Goal: Contribute content: Contribute content

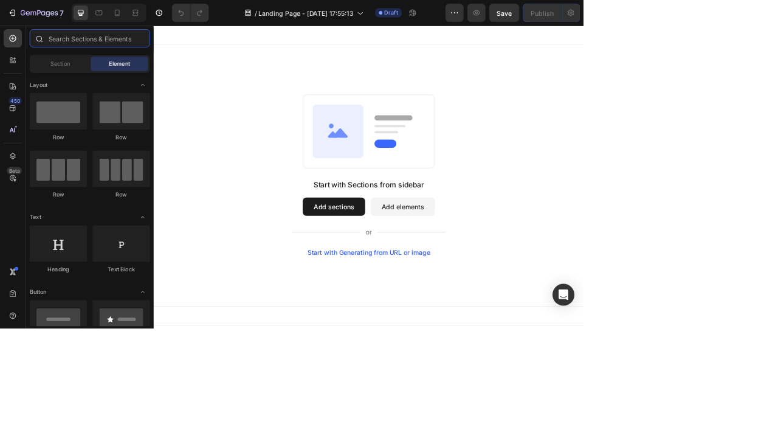
click at [77, 44] on input "text" at bounding box center [120, 51] width 161 height 24
click at [127, 55] on input "text" at bounding box center [120, 51] width 161 height 24
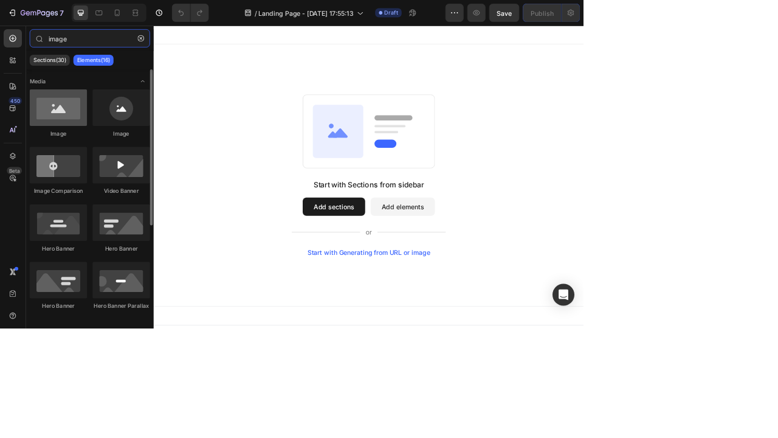
type input "image"
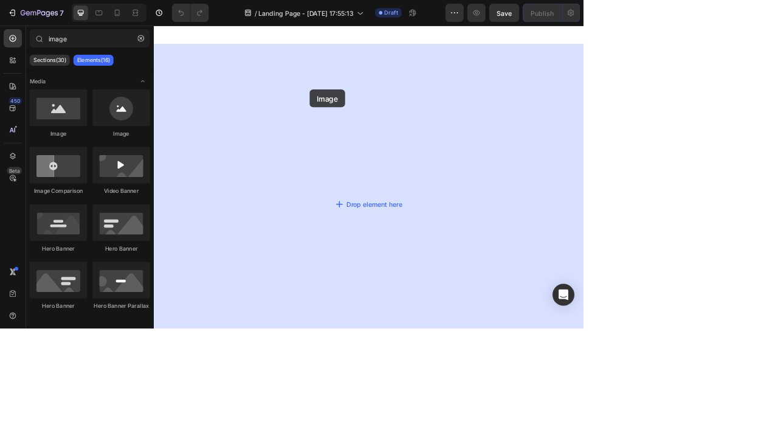
drag, startPoint x: 150, startPoint y: 170, endPoint x: 264, endPoint y: 111, distance: 128.1
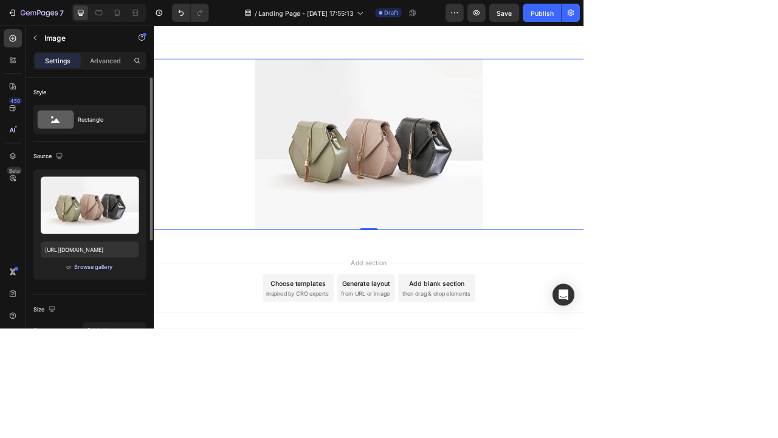
click at [133, 361] on button "Browse gallery" at bounding box center [125, 356] width 53 height 12
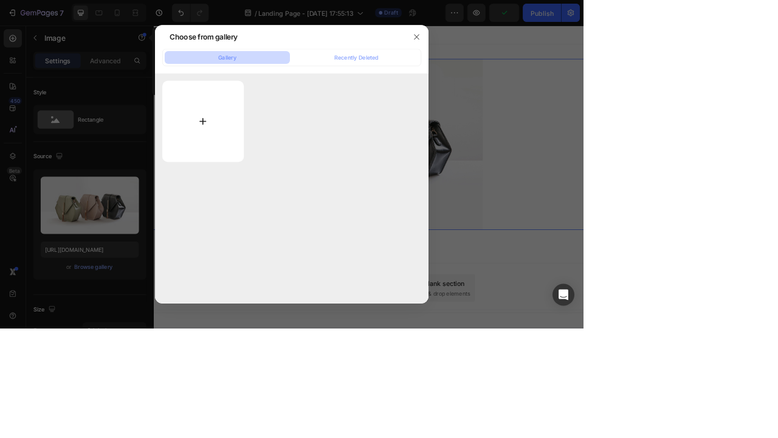
click at [325, 182] on input "file" at bounding box center [270, 162] width 109 height 108
type input "C:\fakepath\1(1).jpg"
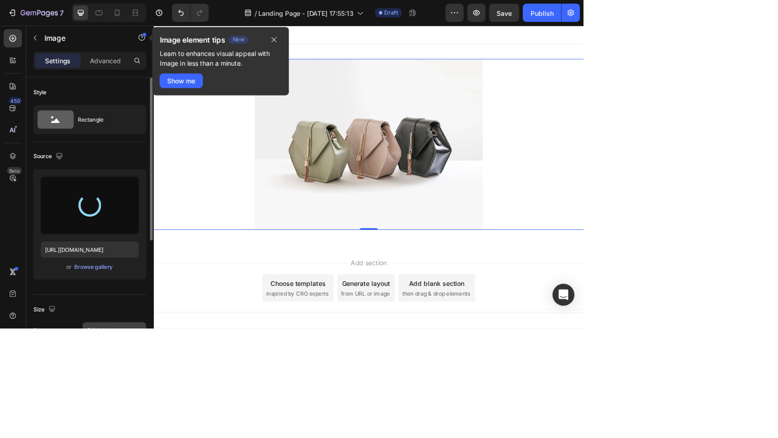
click at [153, 437] on button "Original" at bounding box center [152, 440] width 85 height 22
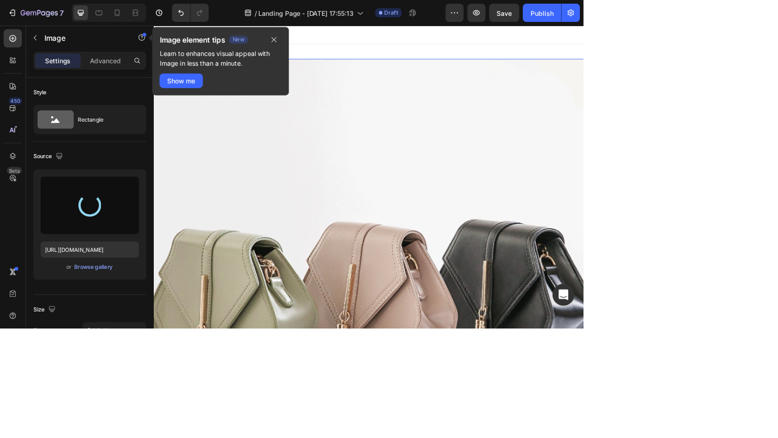
scroll to position [373, 0]
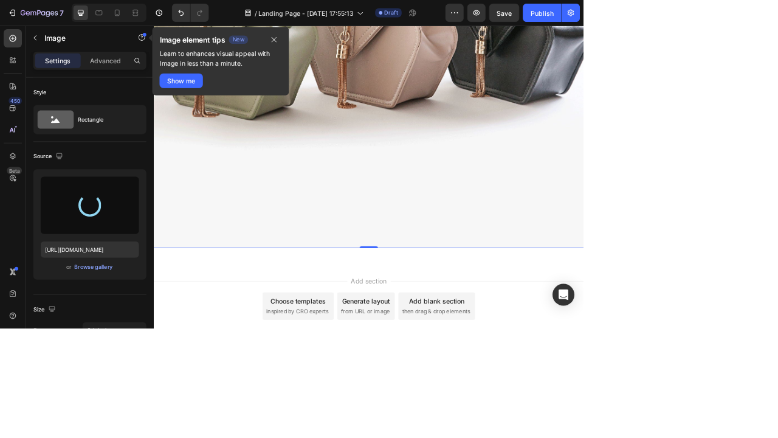
type input "[URL][DOMAIN_NAME]"
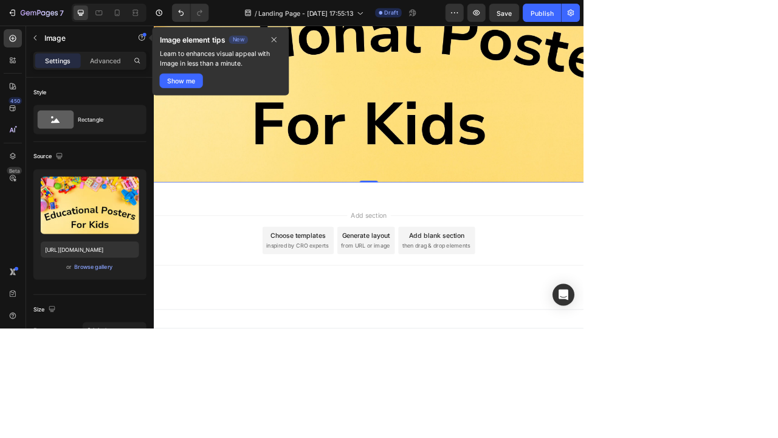
scroll to position [156, 0]
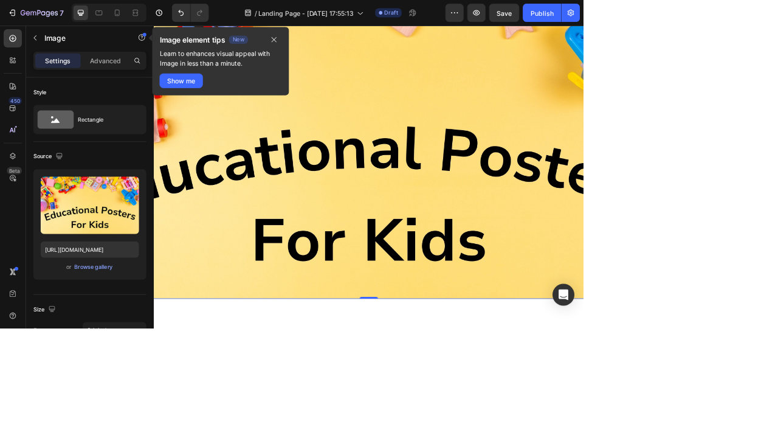
click at [471, 233] on img at bounding box center [472, 152] width 833 height 476
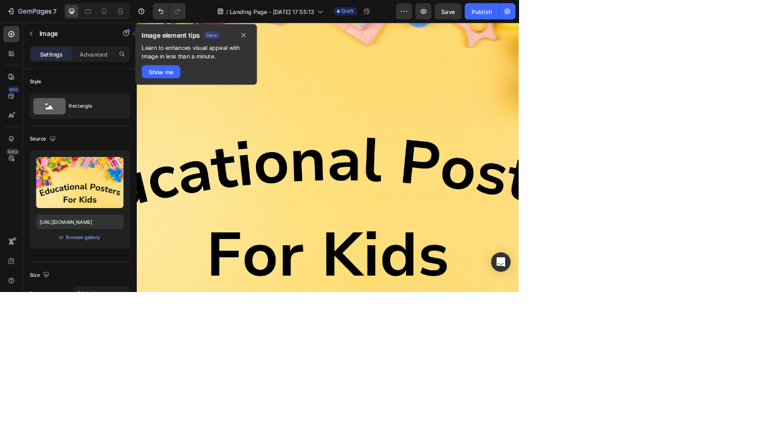
scroll to position [0, 0]
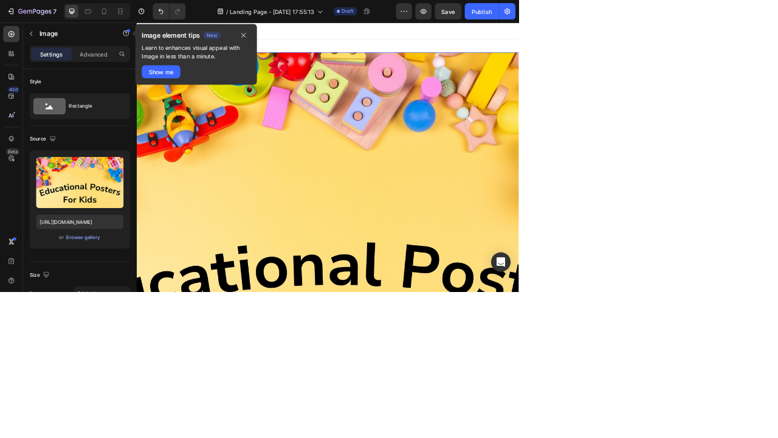
click at [235, 266] on img at bounding box center [488, 342] width 963 height 550
click at [364, 53] on icon "button" at bounding box center [366, 53] width 10 height 10
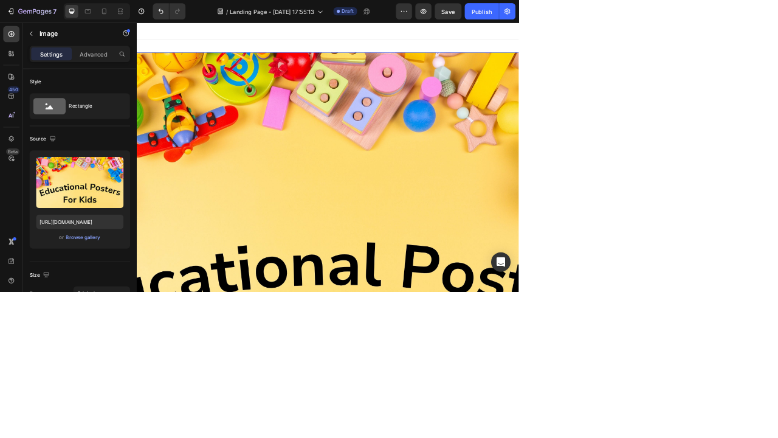
click at [172, 226] on img at bounding box center [488, 342] width 963 height 550
click at [74, 53] on icon at bounding box center [73, 55] width 7 height 9
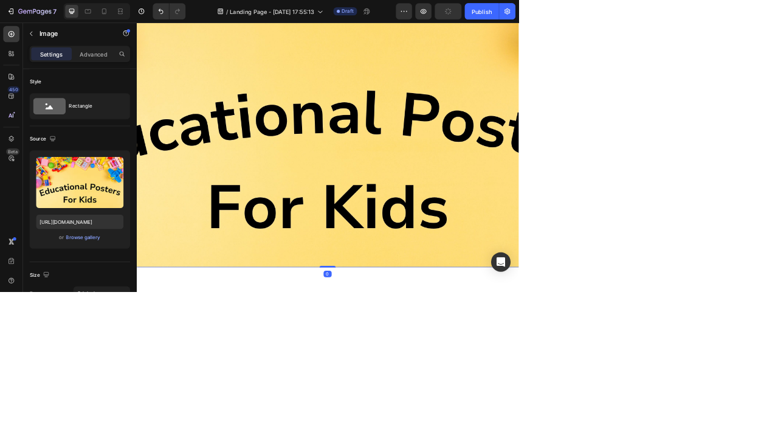
scroll to position [291, 0]
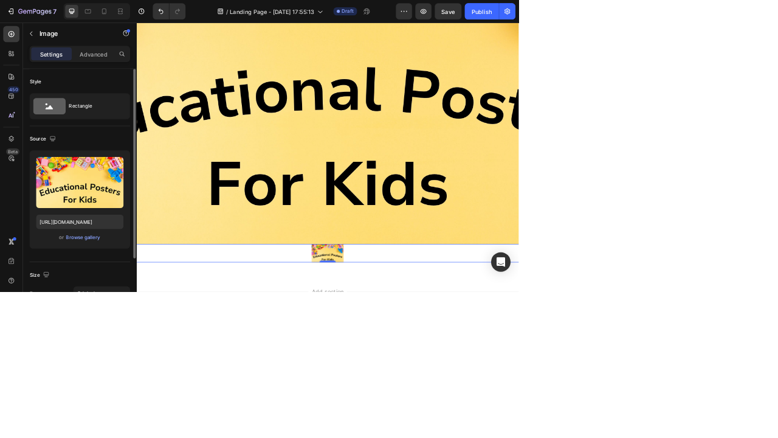
type input "50"
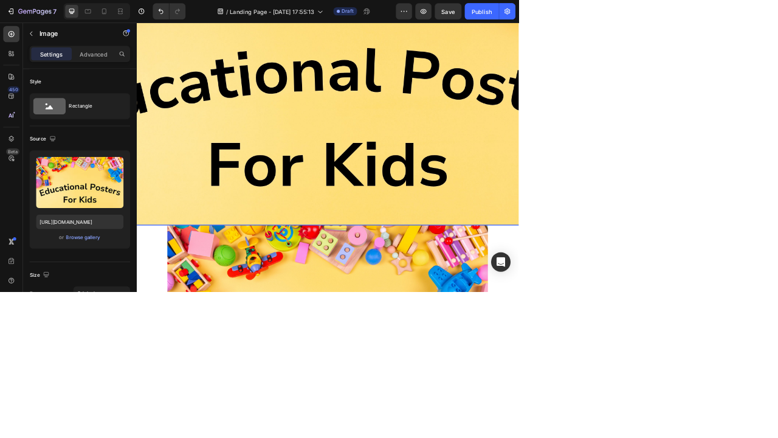
click at [334, 146] on img at bounding box center [488, 51] width 963 height 550
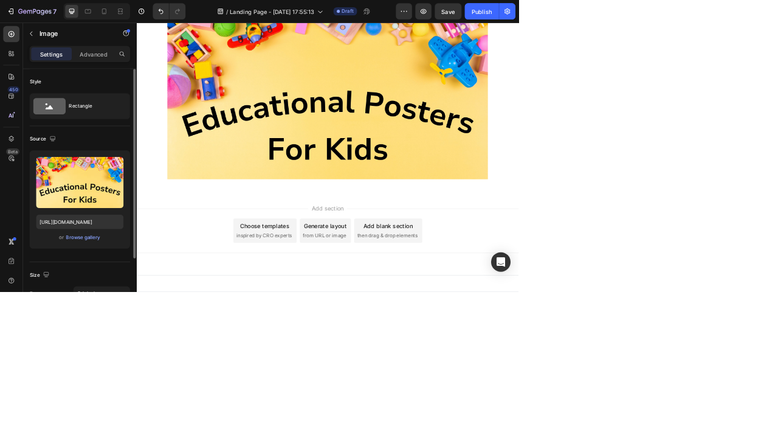
scroll to position [0, 0]
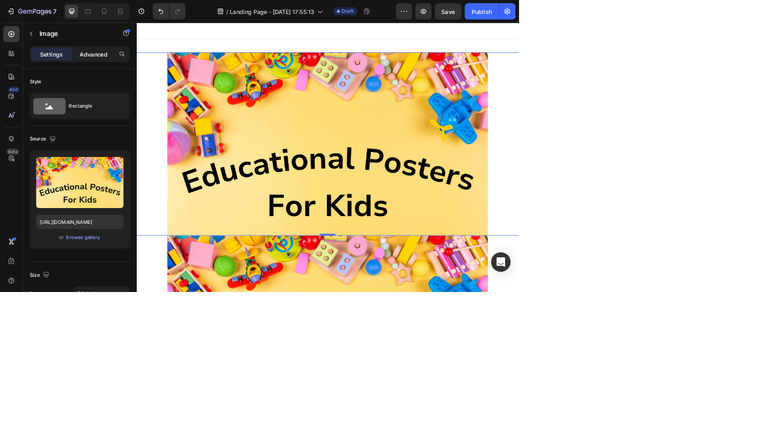
type input "50"
click at [136, 90] on div "Advanced" at bounding box center [140, 80] width 61 height 19
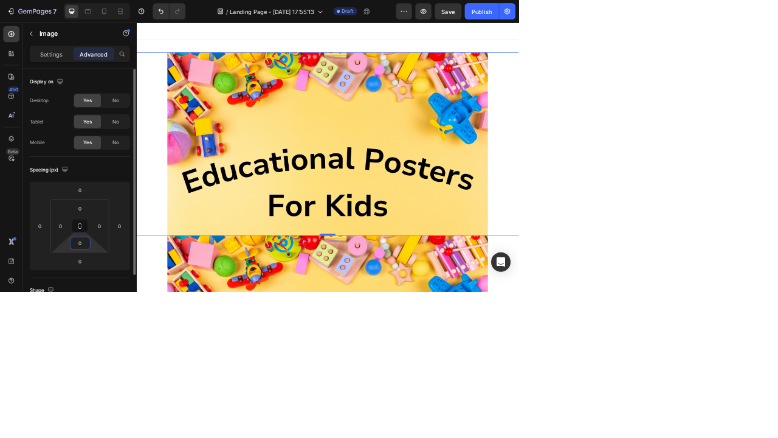
click at [129, 358] on input "0" at bounding box center [120, 365] width 24 height 18
type input "50"
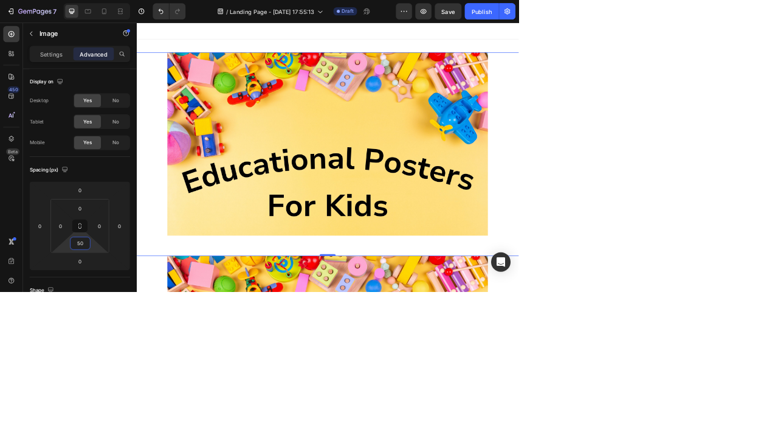
scroll to position [243, 0]
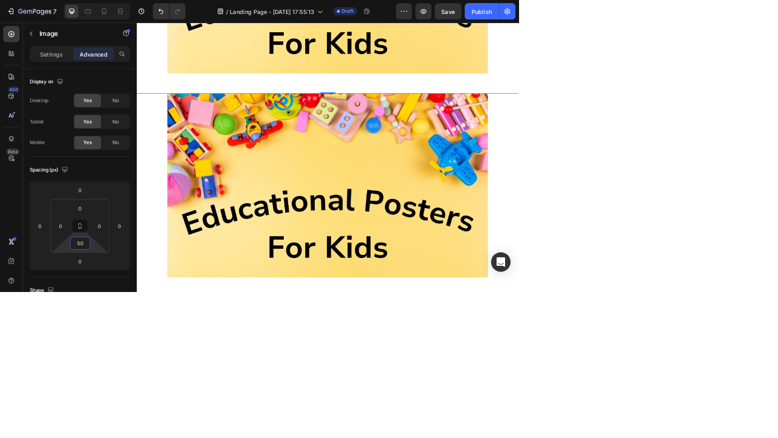
click at [160, 348] on div at bounding box center [488, 266] width 963 height 275
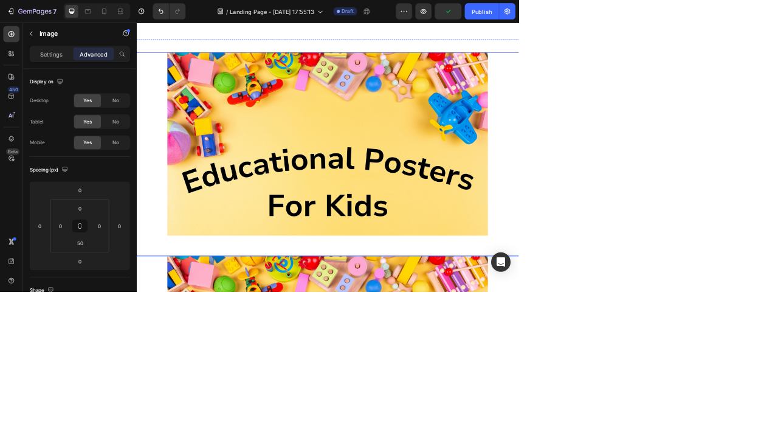
click at [148, 273] on div at bounding box center [488, 204] width 963 height 275
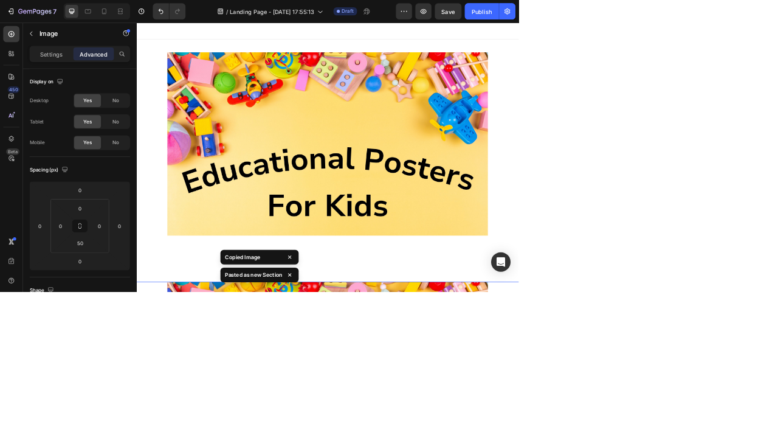
scroll to position [335, 0]
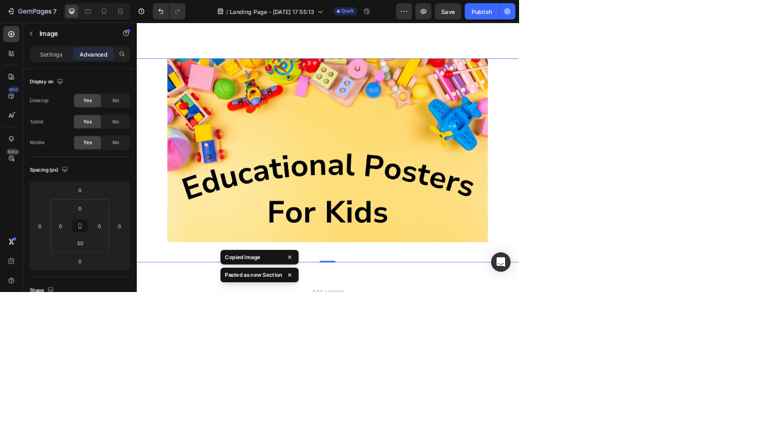
click at [76, 60] on icon at bounding box center [73, 64] width 7 height 9
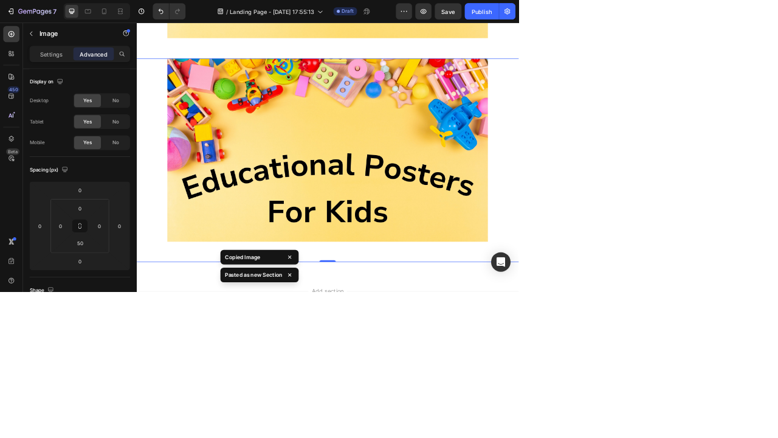
scroll to position [0, 0]
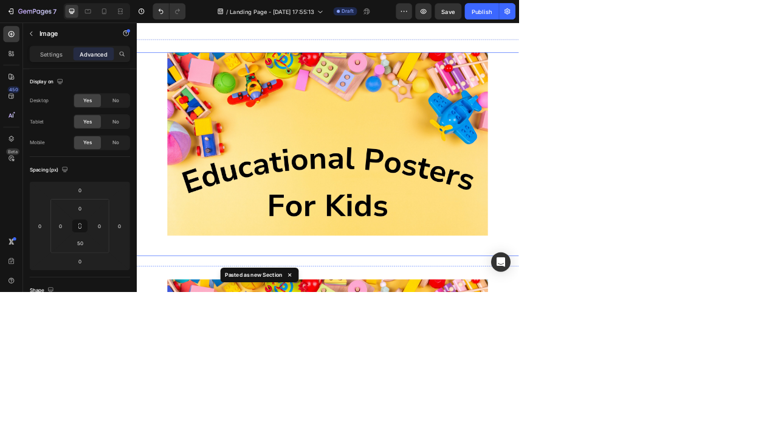
click at [309, 257] on img at bounding box center [488, 204] width 482 height 275
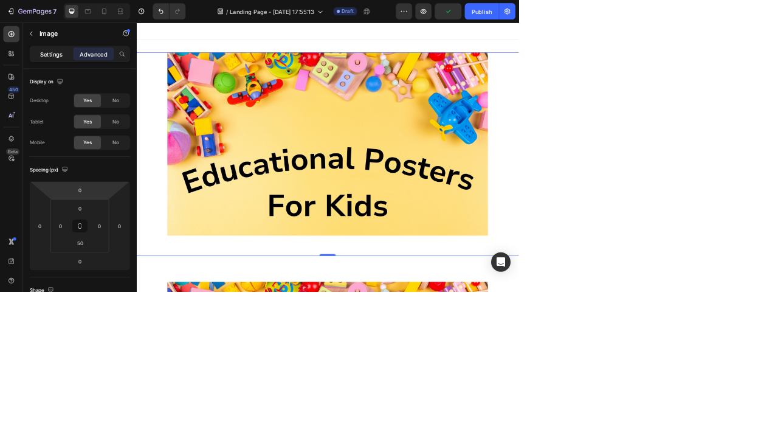
click at [75, 81] on p "Settings" at bounding box center [77, 81] width 34 height 13
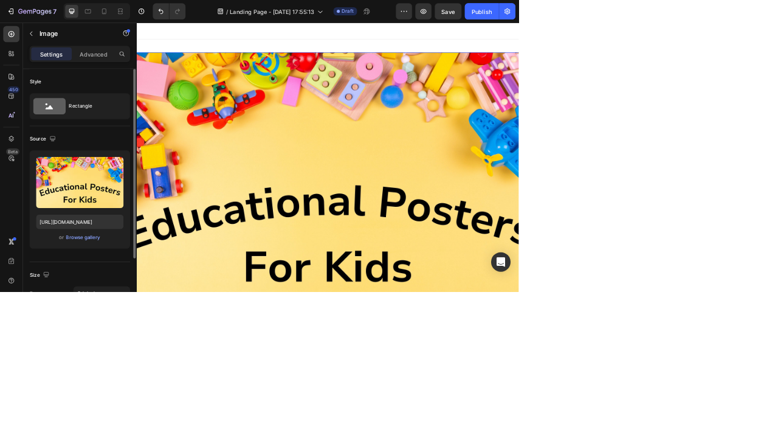
type input "90"
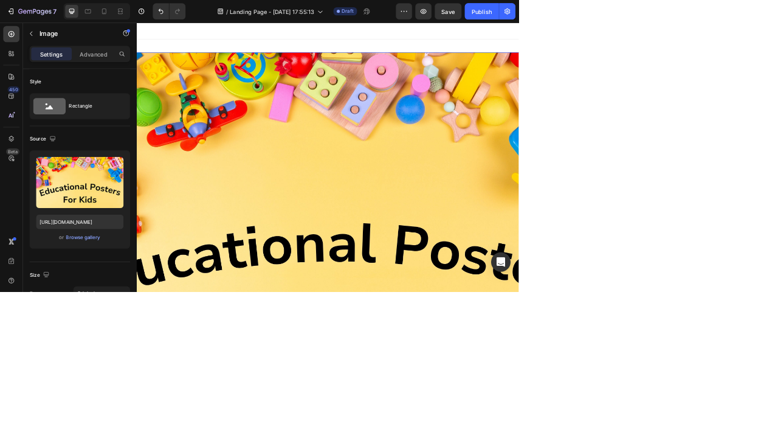
scroll to position [243, 0]
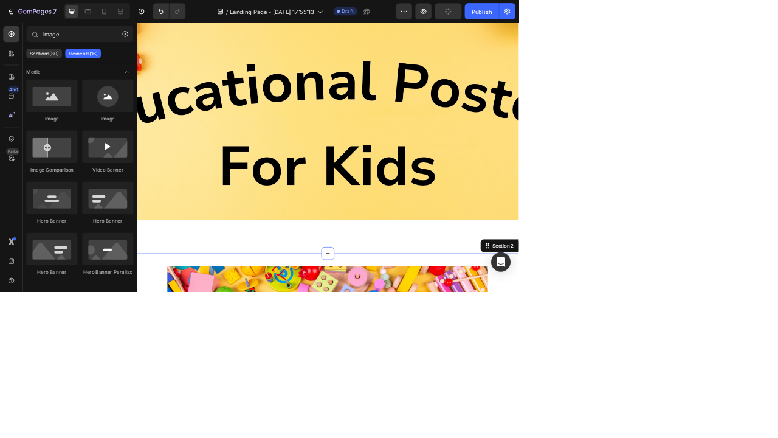
scroll to position [212, 0]
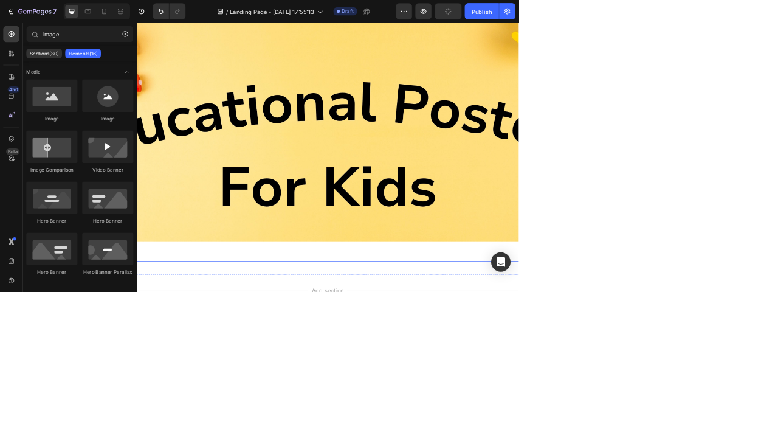
click at [778, 292] on div at bounding box center [488, 102] width 963 height 495
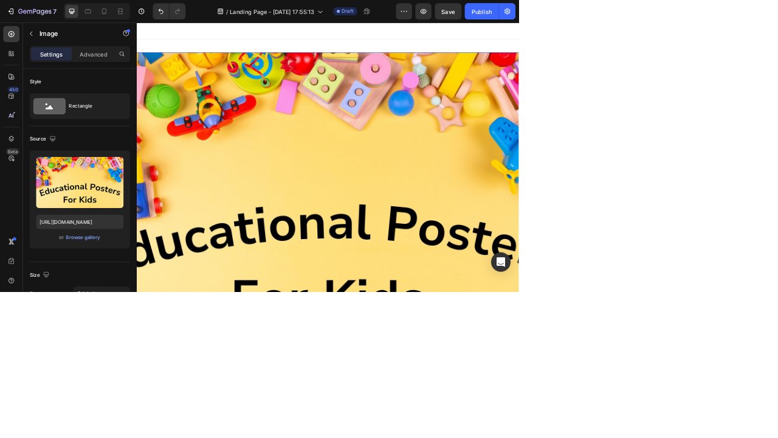
scroll to position [157, 0]
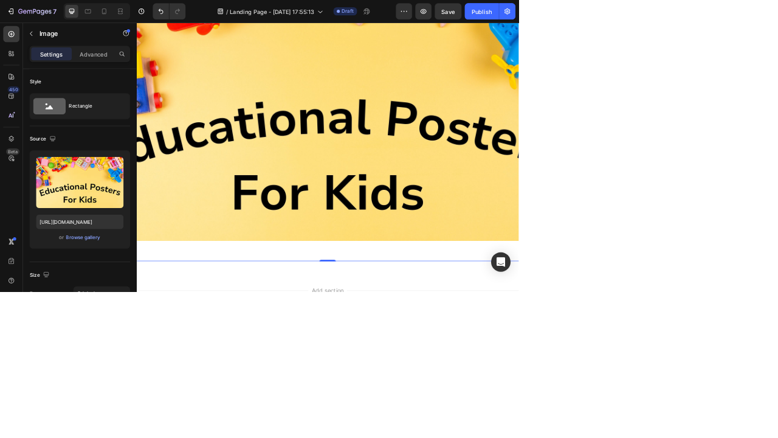
type input "80"
click at [74, 331] on div at bounding box center [488, 129] width 963 height 440
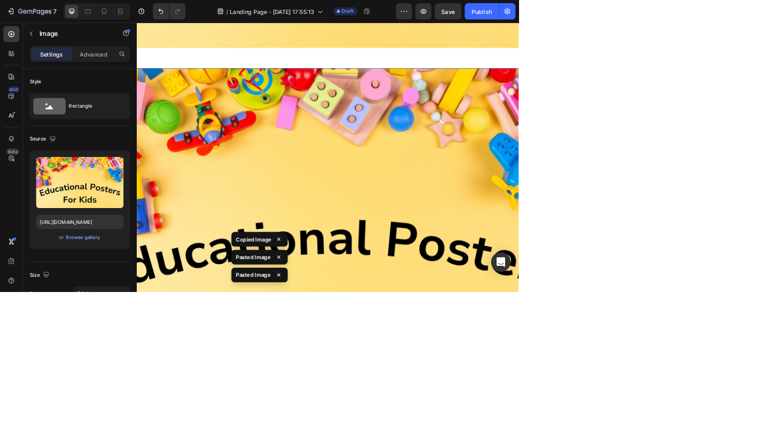
scroll to position [1372, 0]
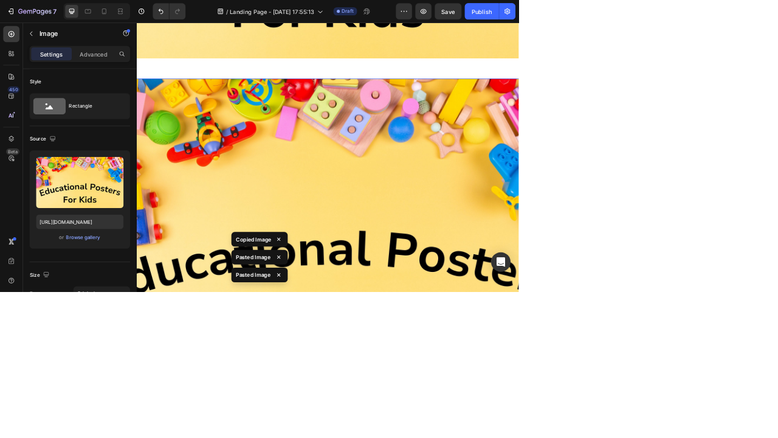
click at [212, 288] on img at bounding box center [488, 326] width 770 height 440
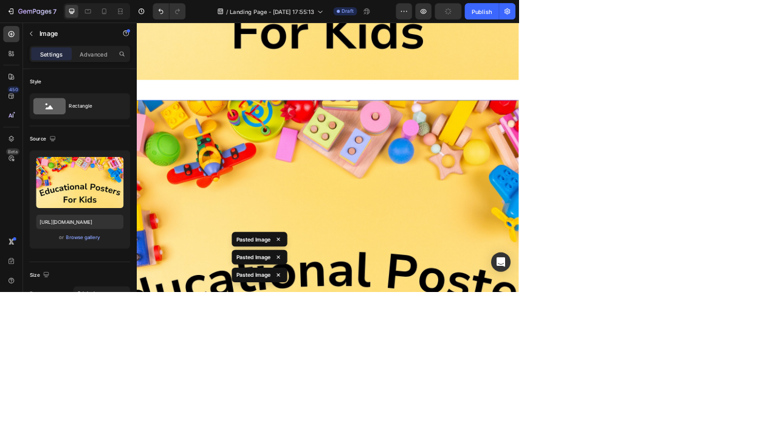
scroll to position [0, 0]
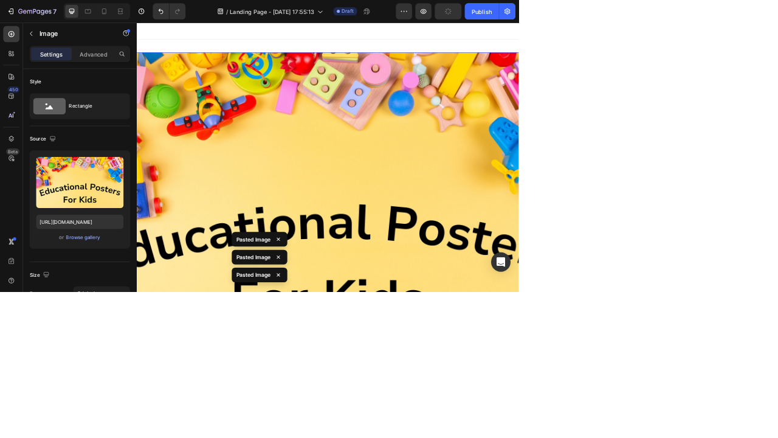
click at [516, 249] on img at bounding box center [488, 287] width 770 height 440
drag, startPoint x: 680, startPoint y: 257, endPoint x: 692, endPoint y: 263, distance: 13.3
click at [688, 259] on img at bounding box center [488, 287] width 770 height 440
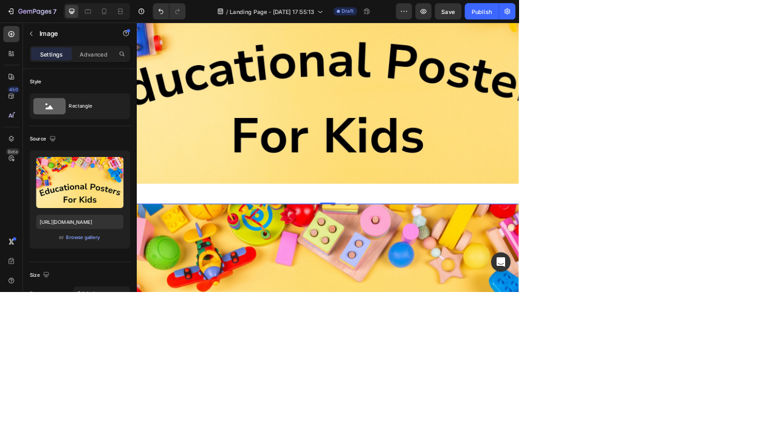
click at [111, 350] on button "Browse gallery" at bounding box center [125, 356] width 53 height 12
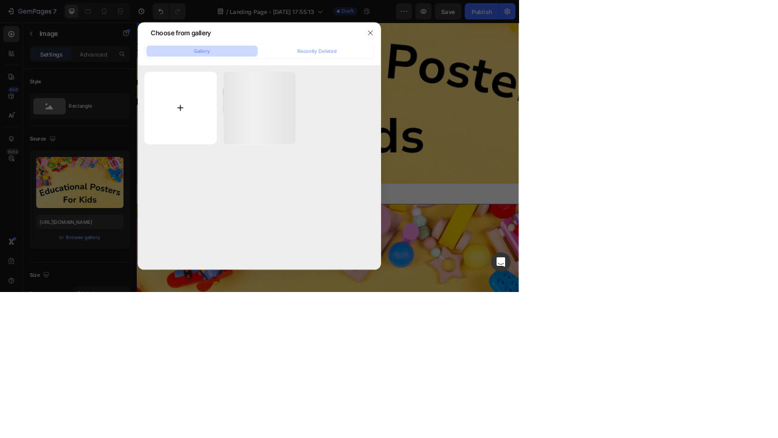
click at [325, 216] on input "file" at bounding box center [270, 162] width 109 height 109
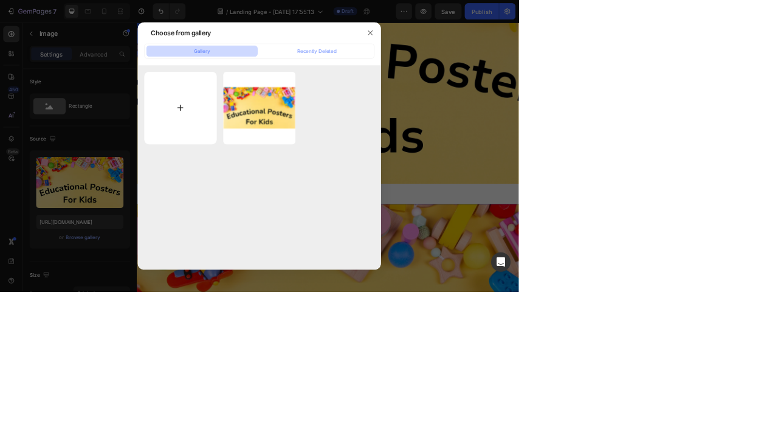
type input "C:\fakepath\2.jpg"
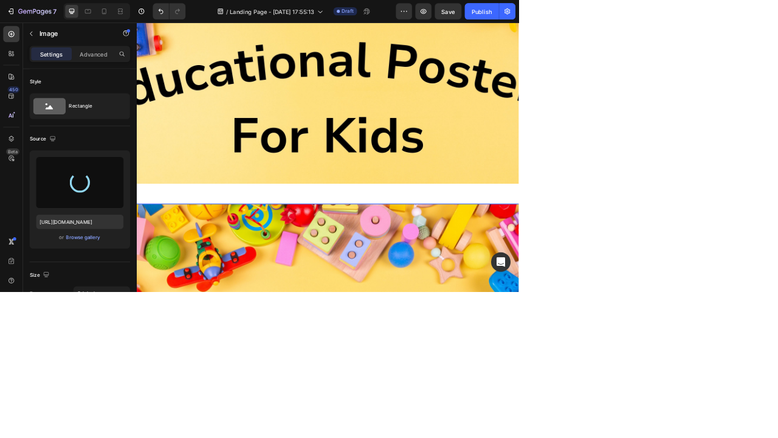
scroll to position [0, 0]
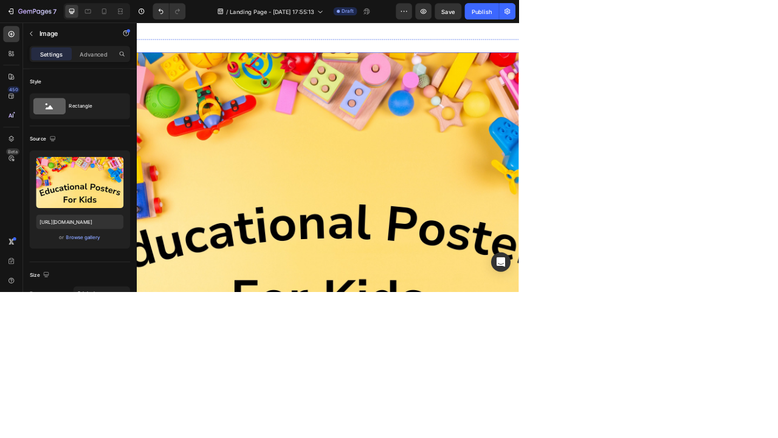
click at [452, 213] on img at bounding box center [488, 287] width 770 height 440
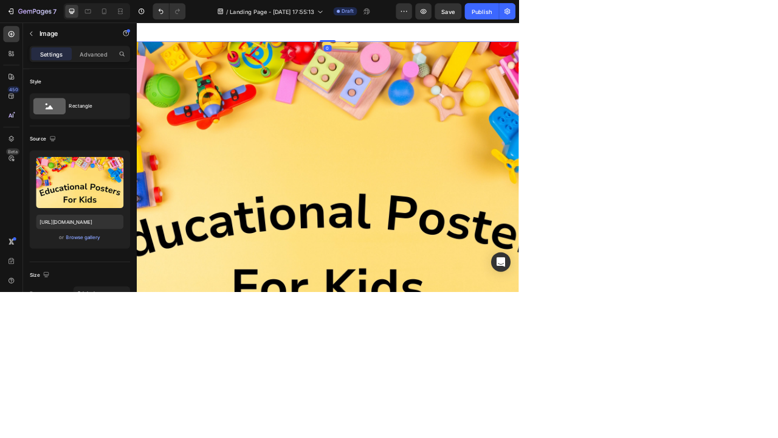
click at [454, 218] on img at bounding box center [488, 271] width 770 height 440
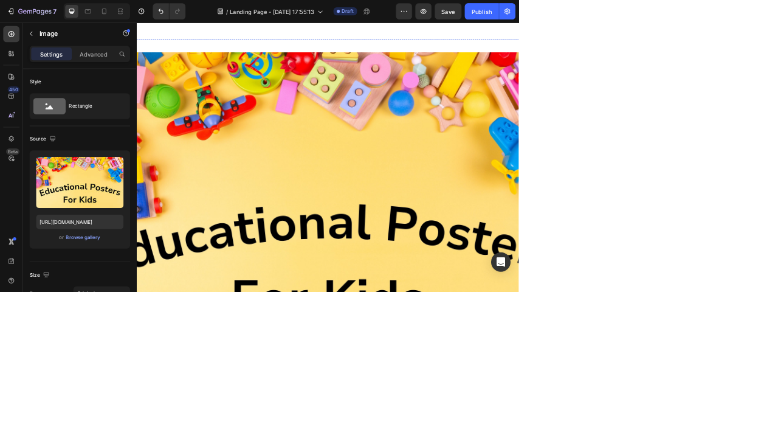
scroll to position [243, 0]
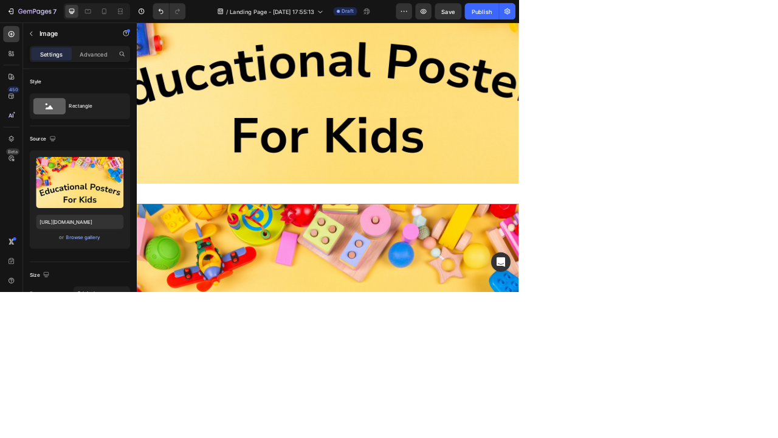
click at [133, 366] on div "Upload Image [URL][DOMAIN_NAME] or Browse gallery" at bounding box center [119, 299] width 151 height 147
click at [139, 351] on div "Browse gallery" at bounding box center [125, 355] width 52 height 11
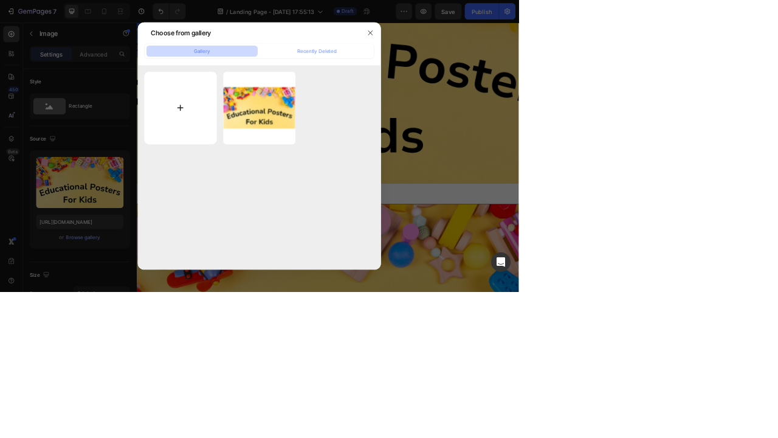
click at [325, 207] on input "file" at bounding box center [270, 162] width 109 height 109
type input "C:\fakepath\2.jpg"
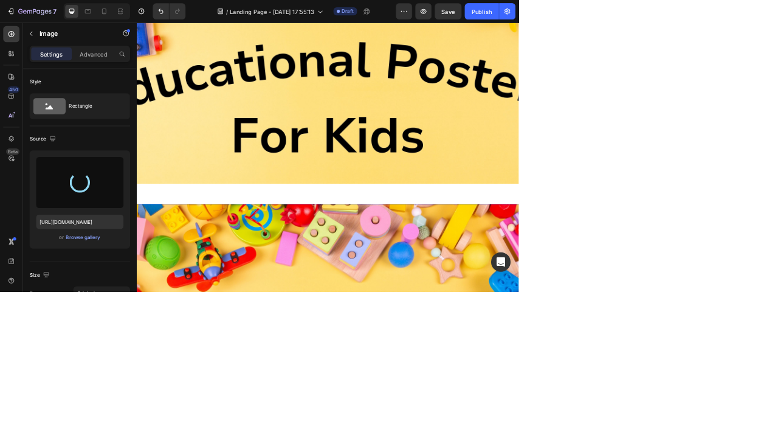
scroll to position [486, 0]
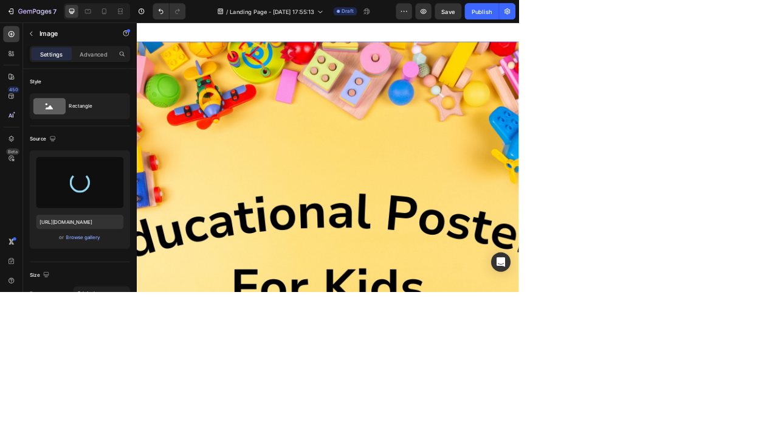
type input "[URL][DOMAIN_NAME]"
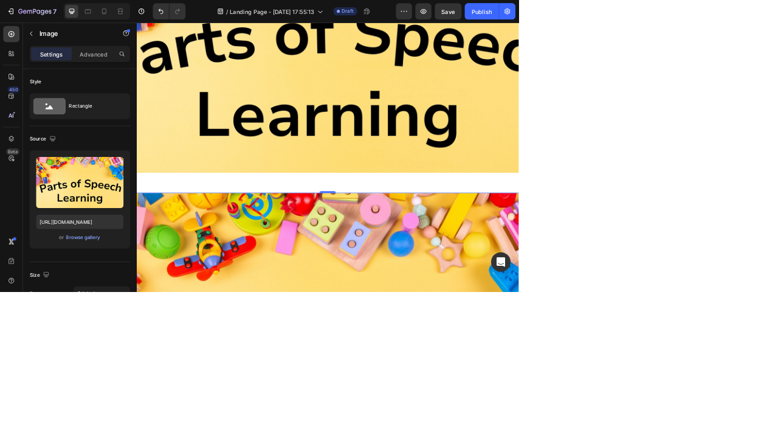
scroll to position [973, 0]
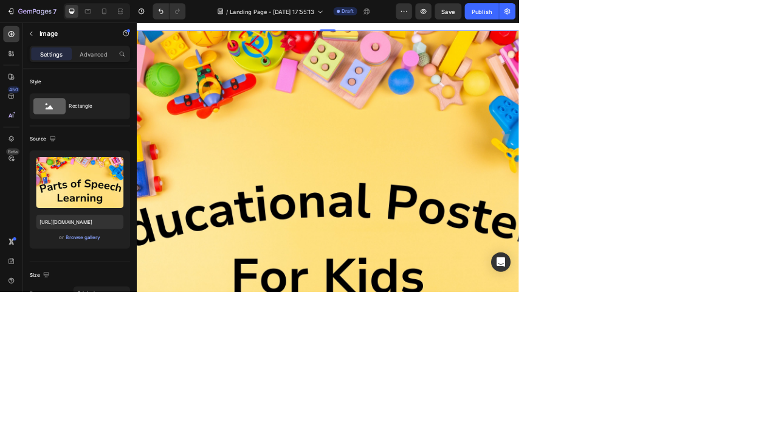
click at [384, 302] on img at bounding box center [488, 255] width 770 height 440
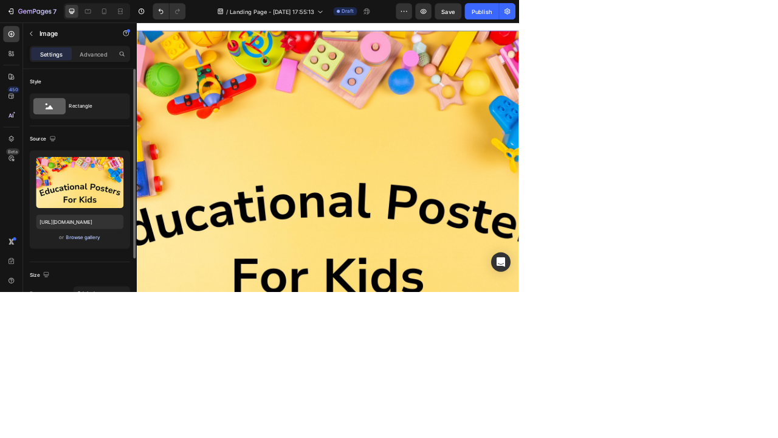
click at [120, 354] on div "Browse gallery" at bounding box center [125, 355] width 52 height 11
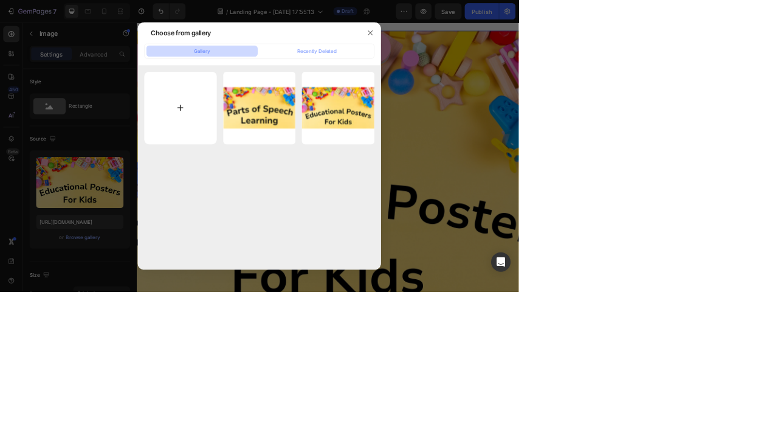
click at [325, 190] on input "file" at bounding box center [270, 162] width 109 height 109
type input "C:\fakepath\3.jpg"
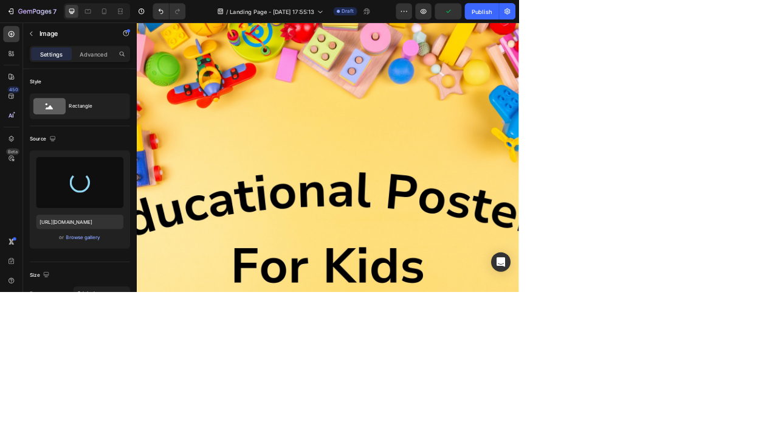
scroll to position [1216, 0]
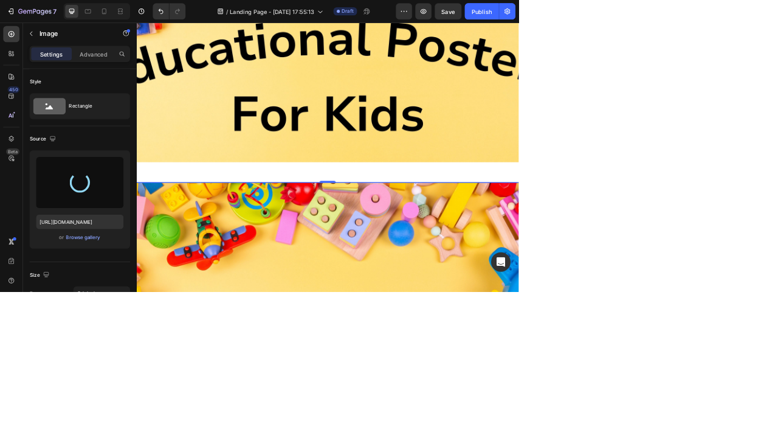
type input "[URL][DOMAIN_NAME]"
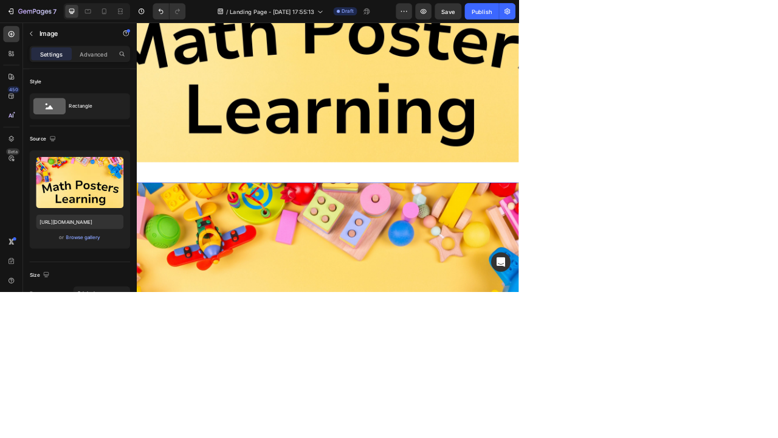
click at [131, 353] on div "Browse gallery" at bounding box center [125, 355] width 52 height 11
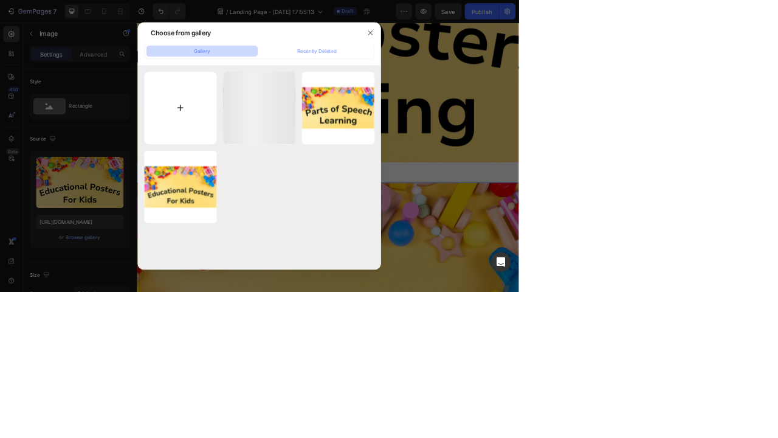
click at [325, 216] on input "file" at bounding box center [270, 162] width 109 height 109
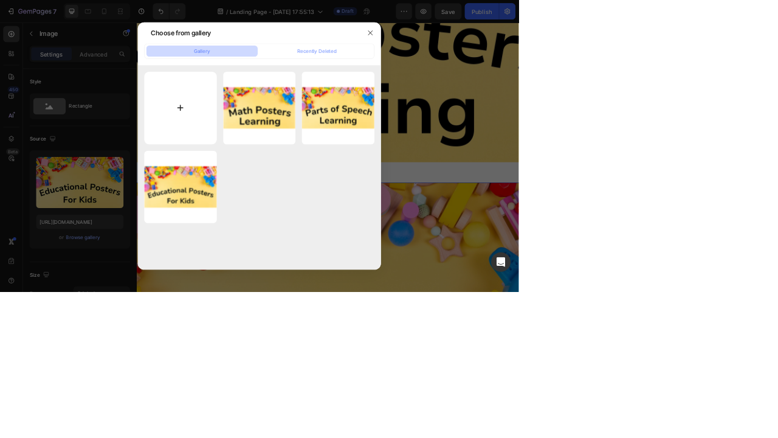
type input "C:\fakepath\4.jpg"
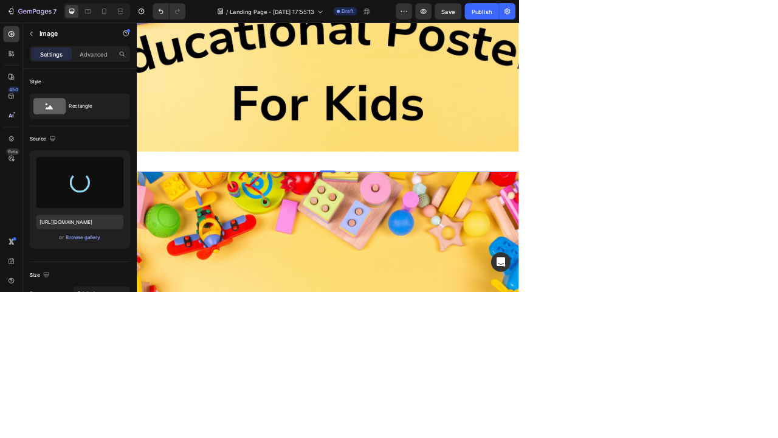
scroll to position [1946, 0]
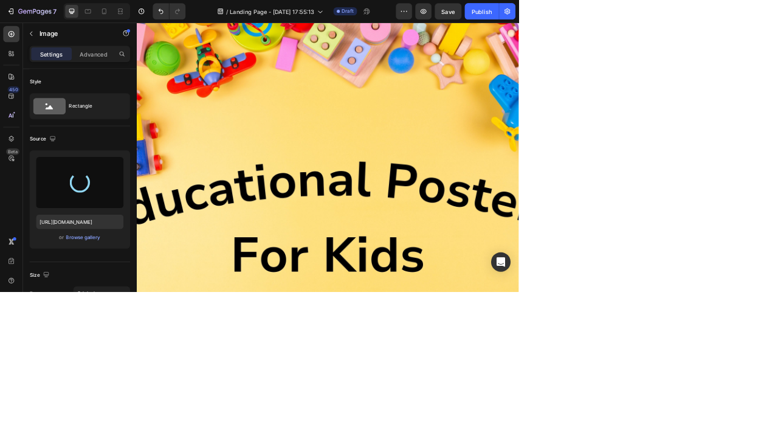
type input "[URL][DOMAIN_NAME]"
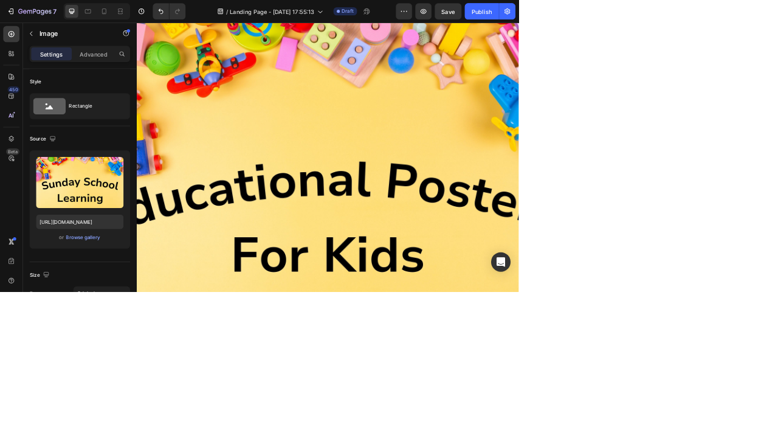
click at [534, 348] on img at bounding box center [488, 223] width 770 height 440
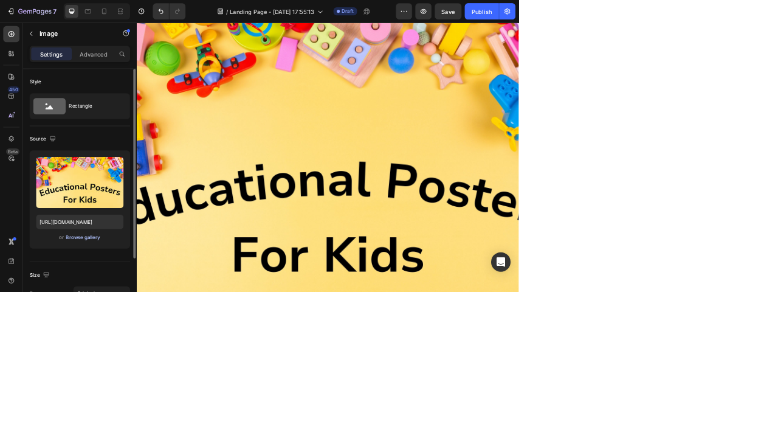
click at [125, 353] on div "Browse gallery" at bounding box center [125, 355] width 52 height 11
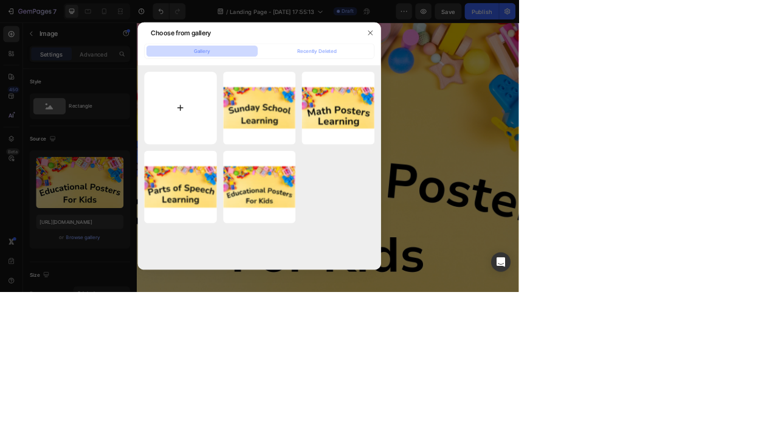
click at [325, 216] on input "file" at bounding box center [270, 162] width 109 height 109
type input "C:\fakepath\5.jpg"
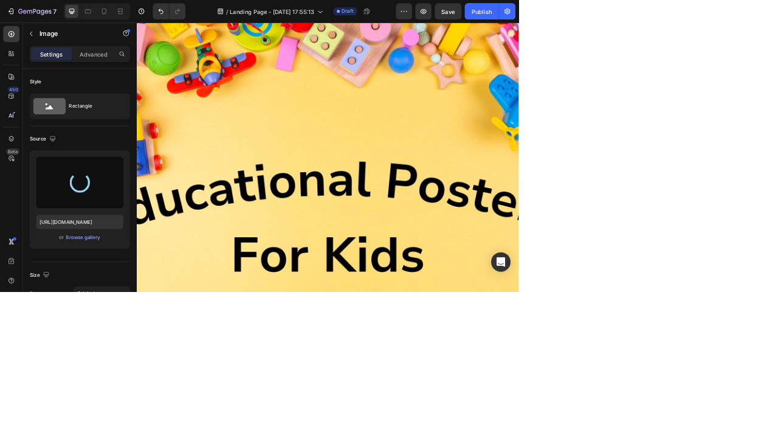
type input "[URL][DOMAIN_NAME]"
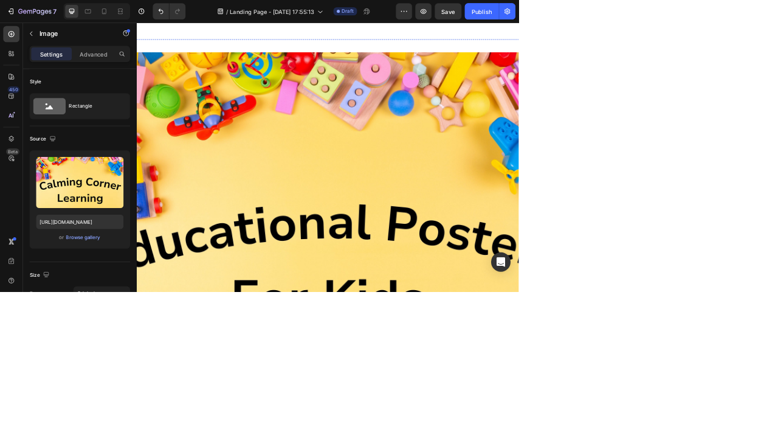
scroll to position [243, 0]
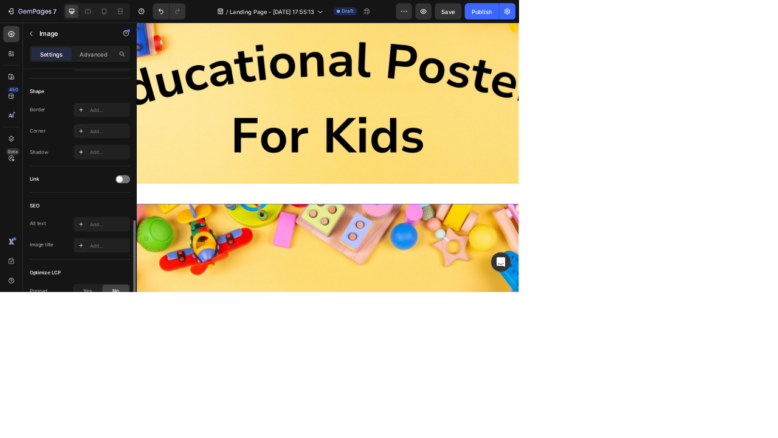
scroll to position [164, 0]
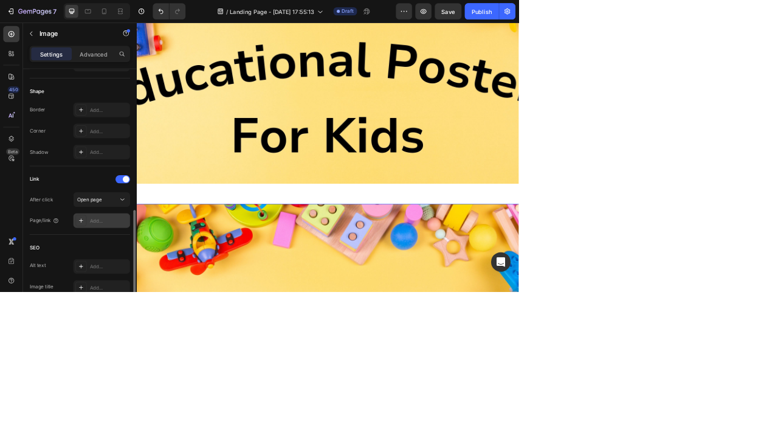
click at [151, 330] on div "Add..." at bounding box center [163, 331] width 57 height 11
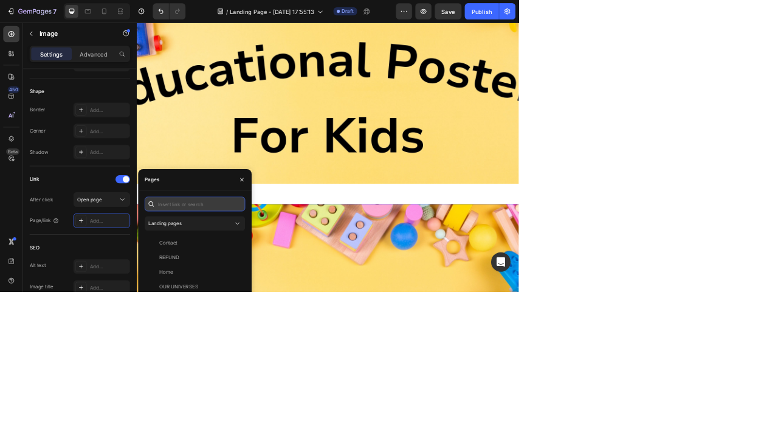
click at [260, 304] on input "text" at bounding box center [292, 306] width 151 height 22
paste input "[URL][DOMAIN_NAME]"
type input "[URL][DOMAIN_NAME]"
click at [281, 342] on div "[URL][DOMAIN_NAME] View" at bounding box center [290, 335] width 146 height 22
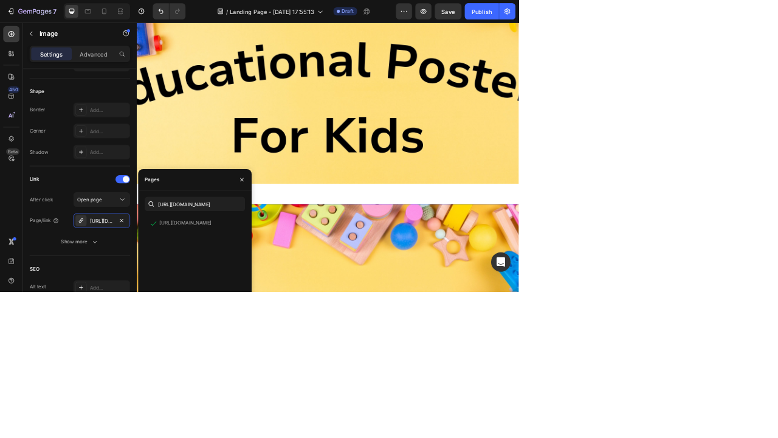
scroll to position [0, 0]
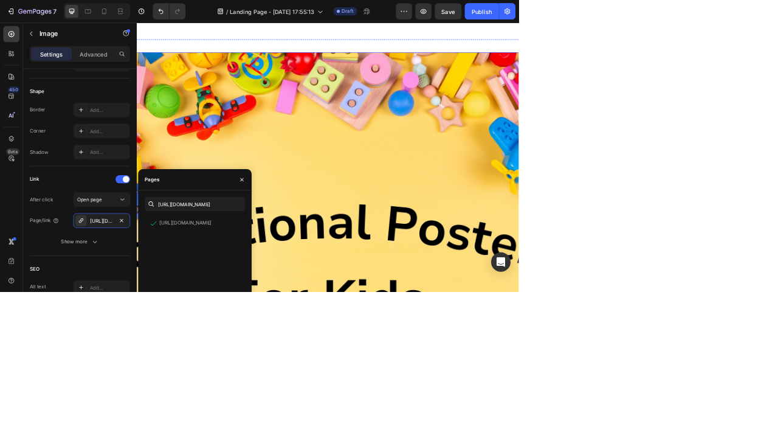
click at [705, 310] on img at bounding box center [488, 287] width 770 height 440
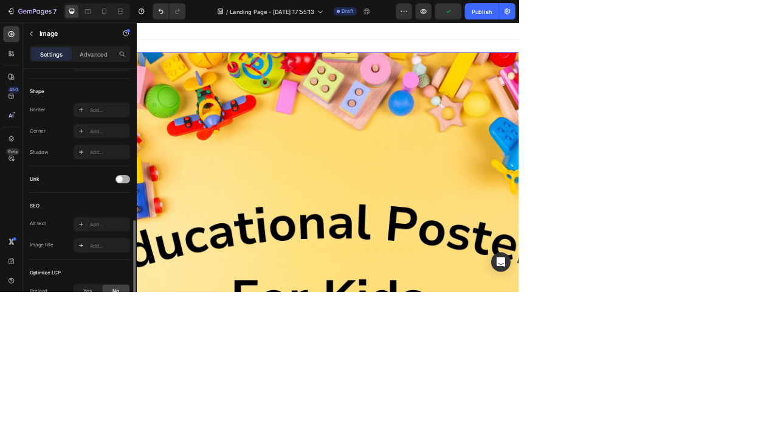
click at [184, 266] on div at bounding box center [184, 269] width 22 height 12
click at [144, 329] on div "Add..." at bounding box center [163, 331] width 57 height 11
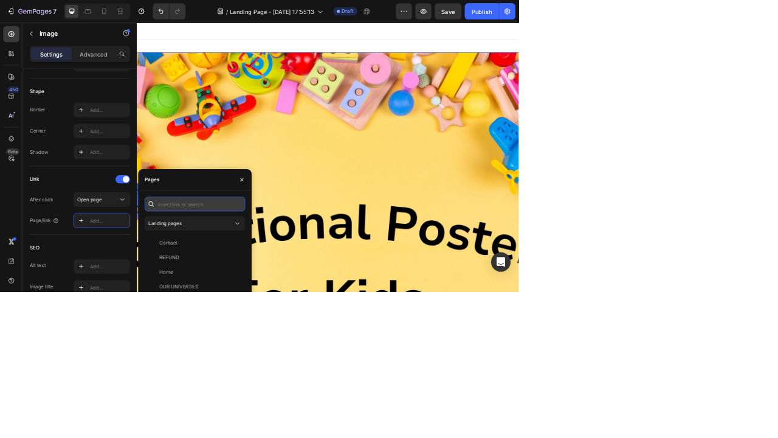
click at [272, 308] on input "text" at bounding box center [292, 306] width 151 height 22
paste input "[URL][DOMAIN_NAME]"
type input "[URL][DOMAIN_NAME]"
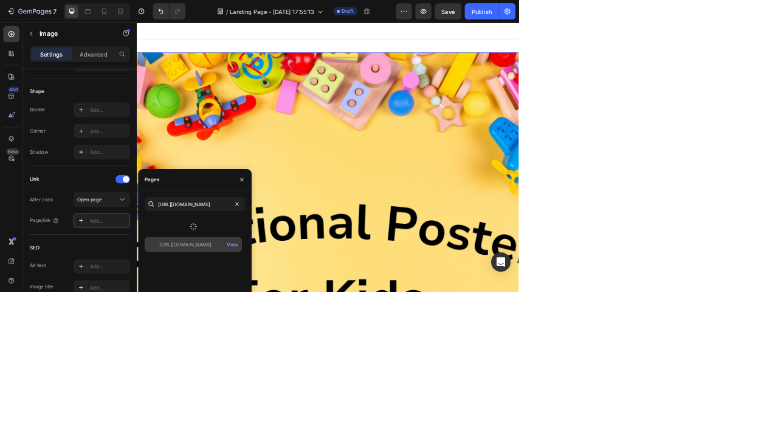
click at [277, 361] on div "[URL][DOMAIN_NAME] View" at bounding box center [292, 444] width 151 height 241
click at [308, 339] on div "[URL][DOMAIN_NAME]" at bounding box center [278, 335] width 78 height 11
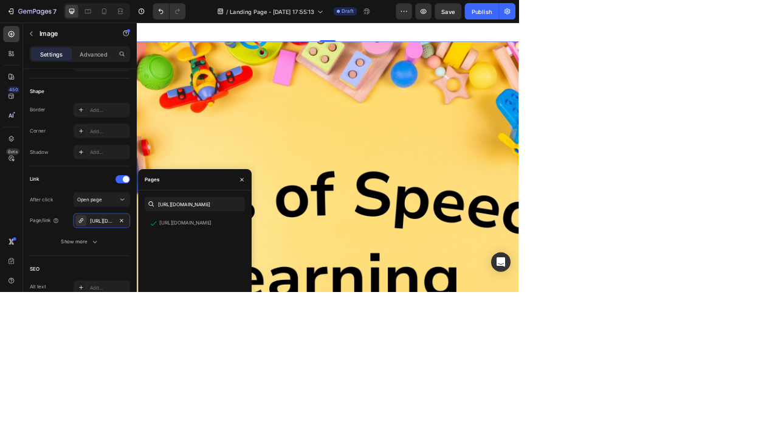
scroll to position [730, 0]
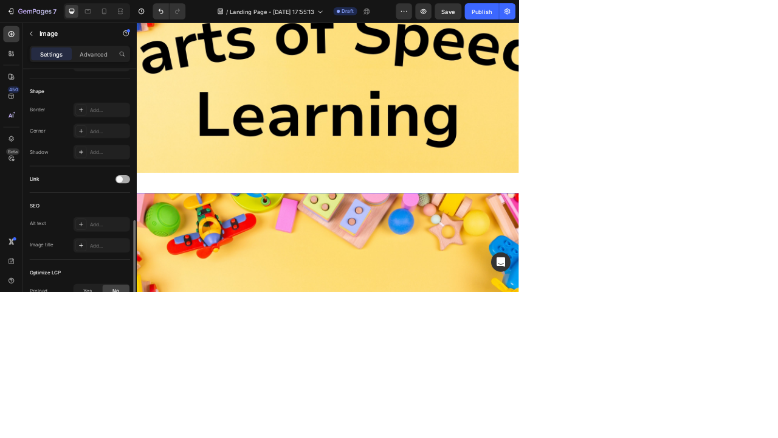
click at [180, 268] on span at bounding box center [180, 269] width 10 height 10
click at [140, 328] on div "Add..." at bounding box center [163, 331] width 57 height 11
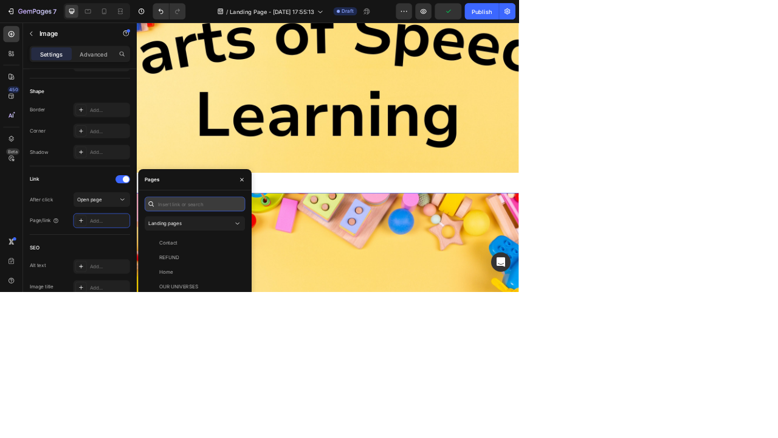
click at [286, 309] on input "text" at bounding box center [292, 306] width 151 height 22
paste input "[URL][DOMAIN_NAME]"
type input "[URL][DOMAIN_NAME]"
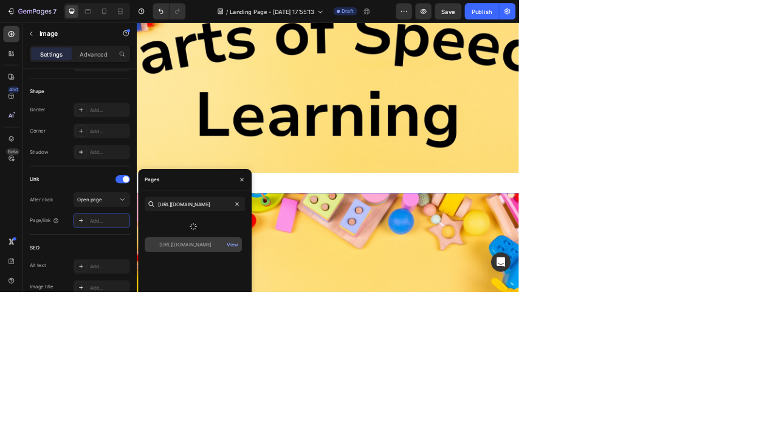
click at [278, 328] on div at bounding box center [290, 340] width 146 height 32
click at [305, 337] on div "[URL][DOMAIN_NAME]" at bounding box center [278, 335] width 78 height 11
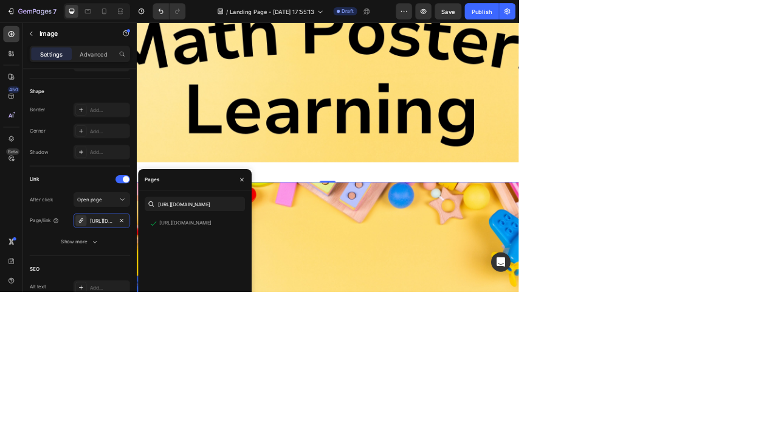
scroll to position [1459, 0]
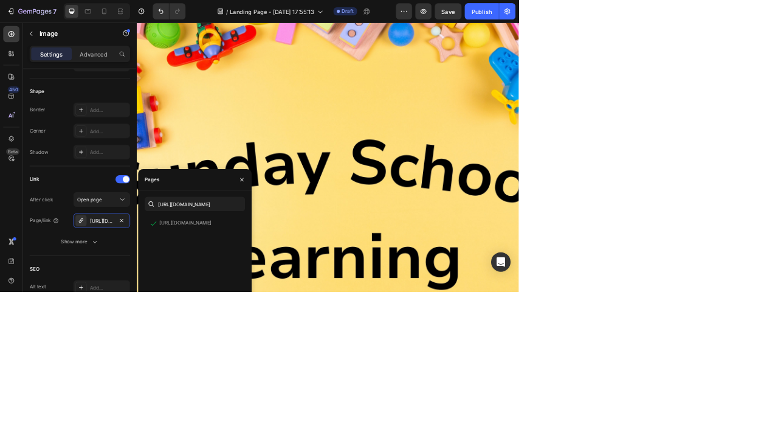
drag, startPoint x: 548, startPoint y: 318, endPoint x: 510, endPoint y: 318, distance: 37.7
click at [548, 318] on img at bounding box center [488, 239] width 770 height 440
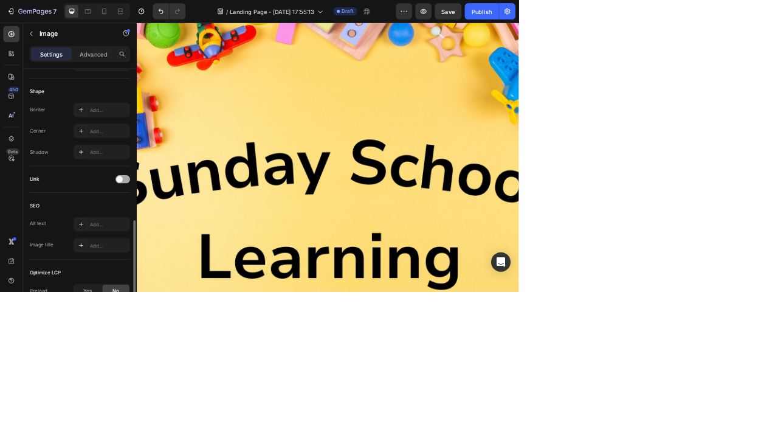
click at [178, 268] on span at bounding box center [180, 269] width 10 height 10
click at [139, 296] on span "Open page" at bounding box center [134, 298] width 37 height 9
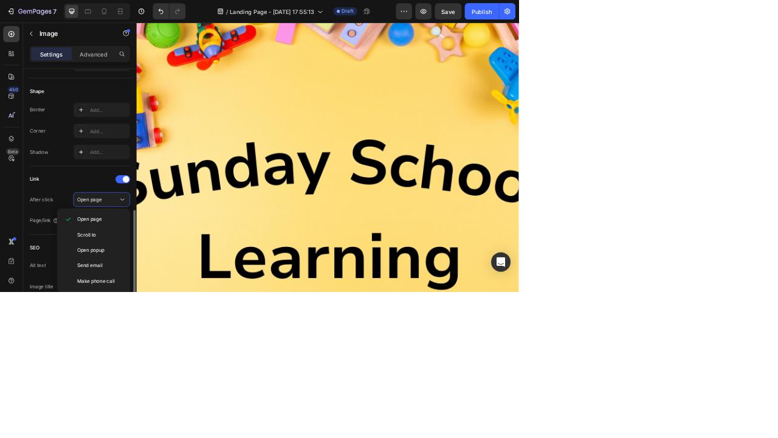
click at [154, 276] on div "Link" at bounding box center [119, 268] width 151 height 19
click at [156, 323] on div "Add..." at bounding box center [152, 331] width 85 height 22
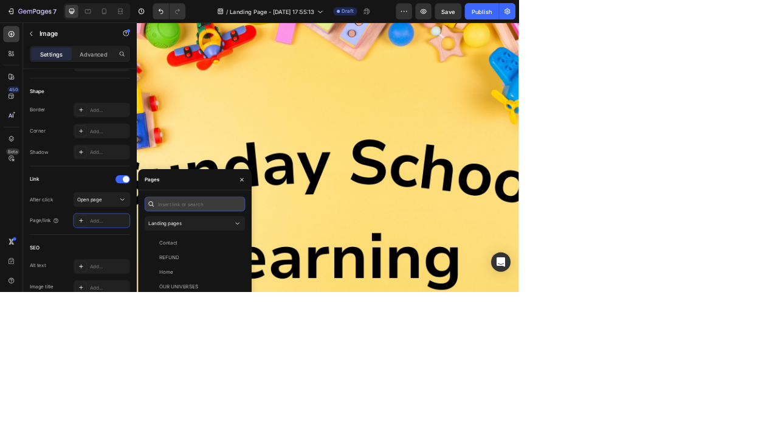
click at [312, 304] on input "text" at bounding box center [292, 306] width 151 height 22
paste input "[URL][DOMAIN_NAME]"
type input "[URL][DOMAIN_NAME]"
click at [302, 337] on div "[URL][DOMAIN_NAME]" at bounding box center [278, 335] width 78 height 11
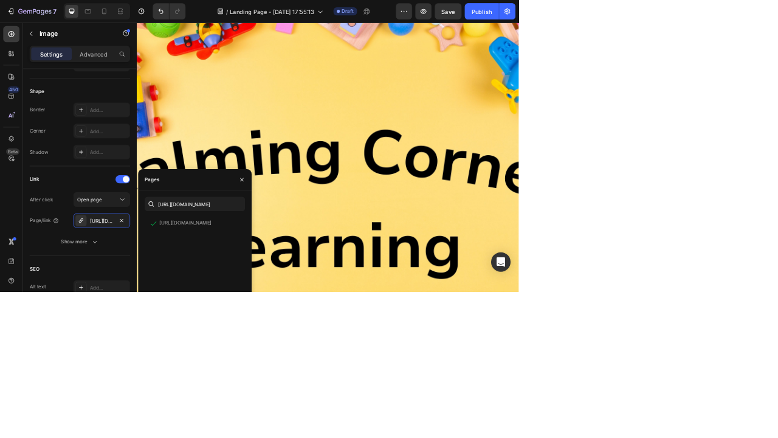
scroll to position [2014, 0]
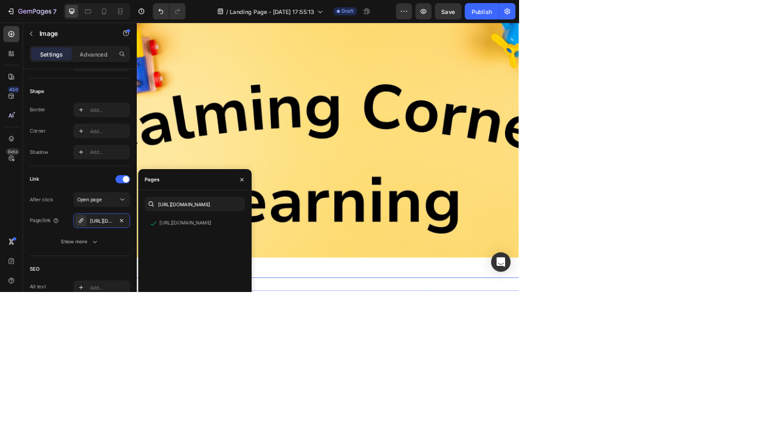
click at [505, 237] on img at bounding box center [488, 155] width 770 height 440
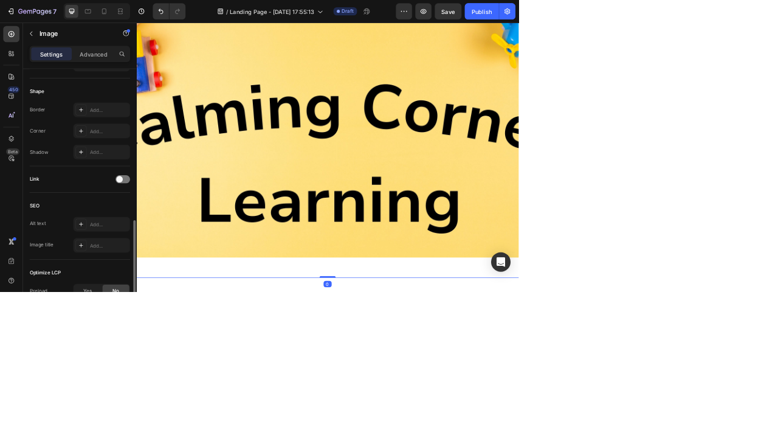
click at [176, 260] on div "Link" at bounding box center [119, 268] width 151 height 19
click at [178, 264] on span at bounding box center [180, 269] width 10 height 10
click at [141, 299] on span "Open page" at bounding box center [134, 298] width 37 height 9
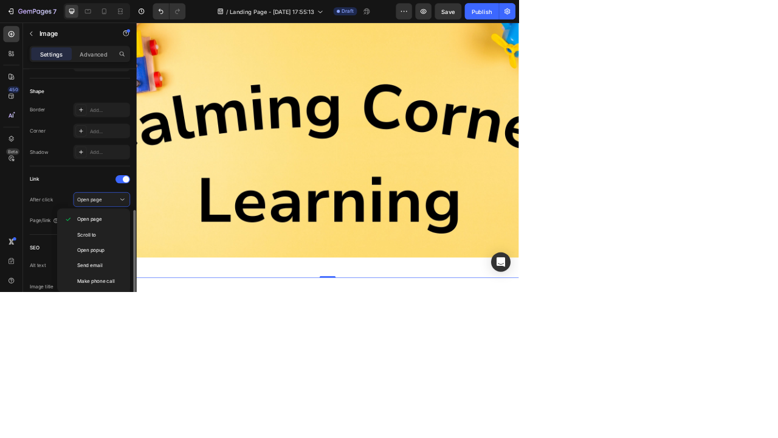
click at [94, 269] on div "Link" at bounding box center [119, 268] width 151 height 19
click at [165, 338] on div "Add..." at bounding box center [152, 331] width 85 height 22
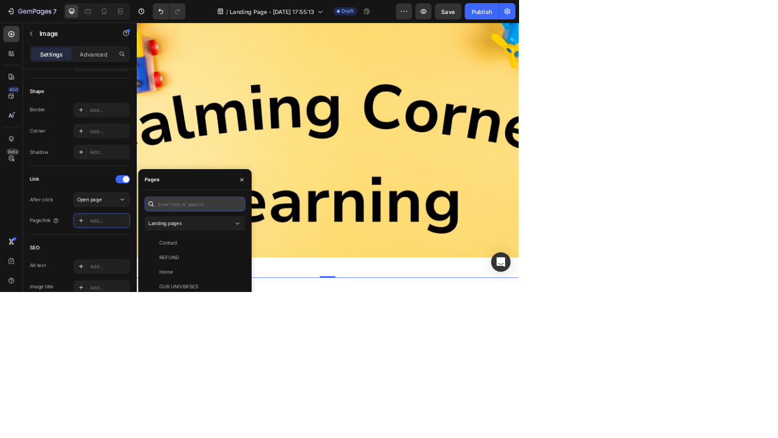
click at [257, 301] on input "text" at bounding box center [292, 306] width 151 height 22
paste input "[URL][DOMAIN_NAME]"
type input "[URL][DOMAIN_NAME]"
click at [307, 333] on div "[URL][DOMAIN_NAME]" at bounding box center [278, 335] width 78 height 11
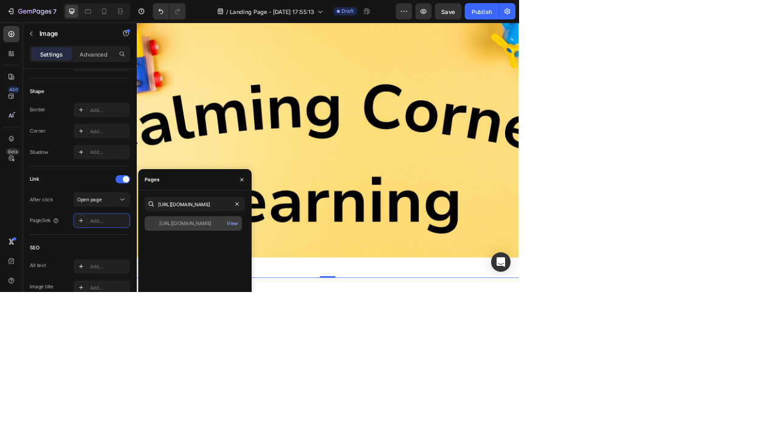
scroll to position [0, 0]
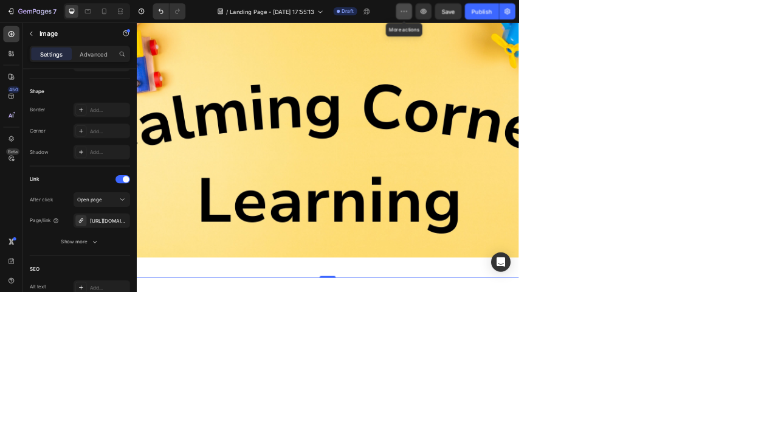
click at [618, 24] on button "button" at bounding box center [606, 17] width 24 height 24
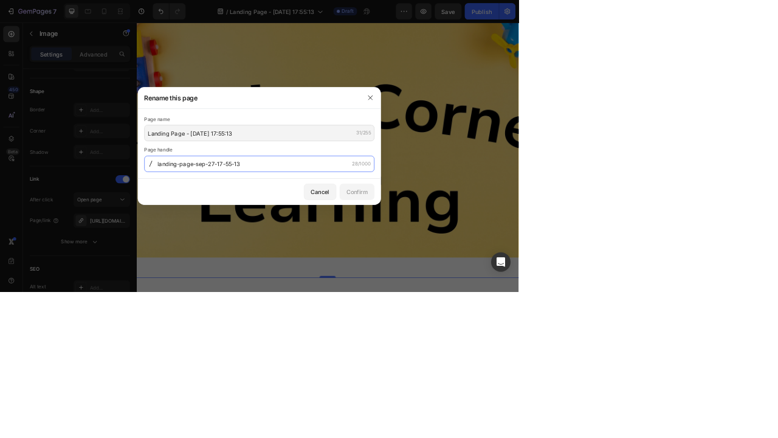
click at [562, 258] on input "landing-page-sep-27-17-55-13" at bounding box center [388, 245] width 345 height 24
paste input "rning-quiz"
type input "learning-quiz"
click at [562, 300] on button "Confirm" at bounding box center [536, 287] width 52 height 24
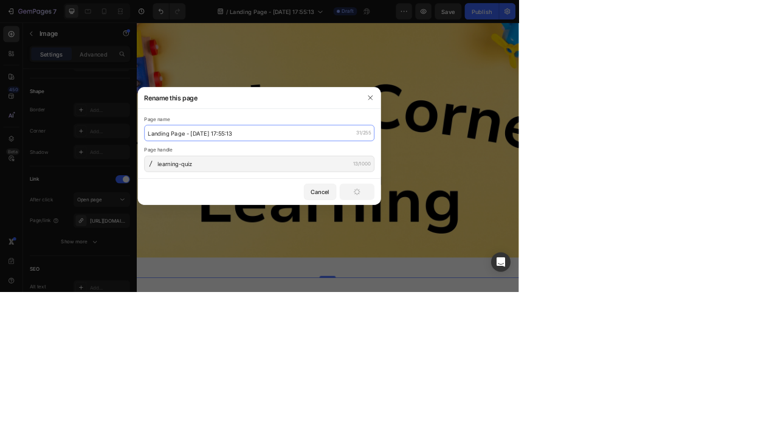
click at [562, 212] on input "Landing Page - [DATE] 17:55:13" at bounding box center [388, 199] width 345 height 24
paste input "learning-quiz"
type input "Landing Page - [DATE] 17:55:13"
type input "landing-page-sep-27-17-55-13"
paste input "learning-quiz"
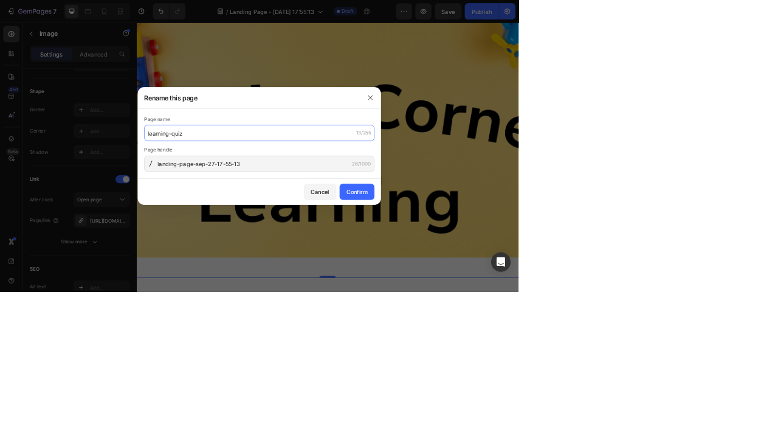
type input "learning-quiz"
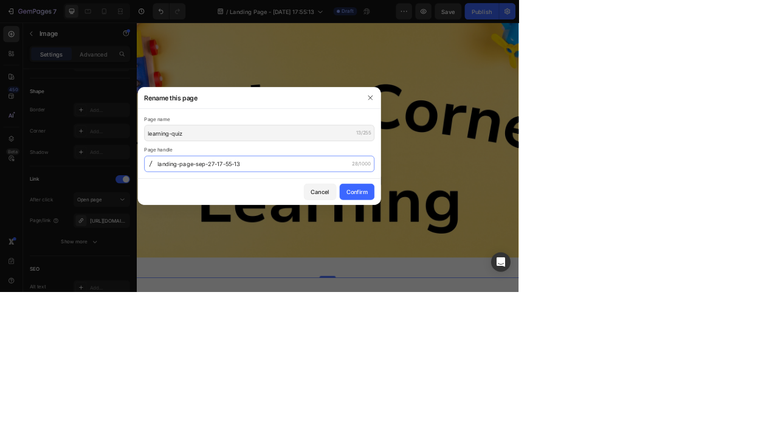
click at [562, 258] on input "landing-page-sep-27-17-55-13" at bounding box center [388, 245] width 345 height 24
paste input "earning-quiz"
type input "learning-quiz"
click at [551, 294] on div "Confirm" at bounding box center [536, 288] width 32 height 13
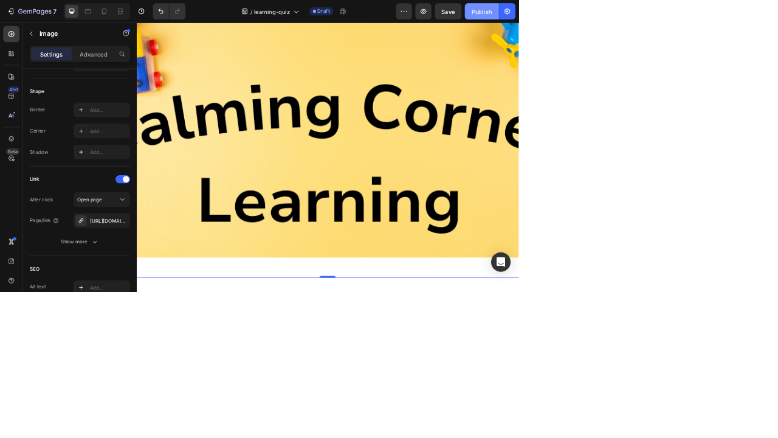
click at [738, 22] on div "Publish" at bounding box center [723, 17] width 30 height 13
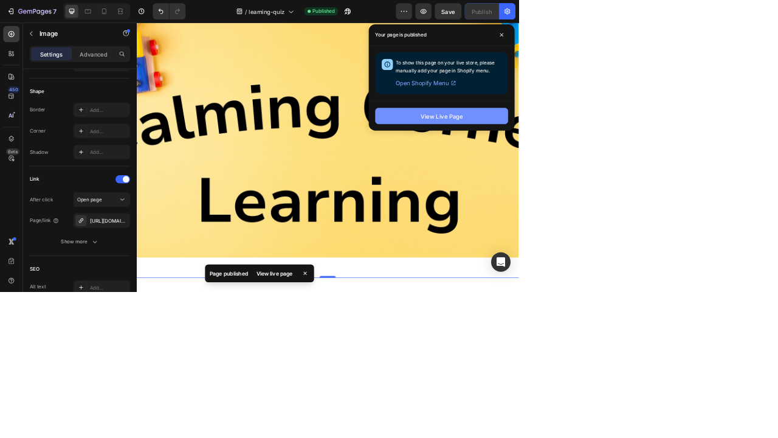
click at [762, 182] on button "View Live Page" at bounding box center [662, 174] width 199 height 24
